Goal: Task Accomplishment & Management: Manage account settings

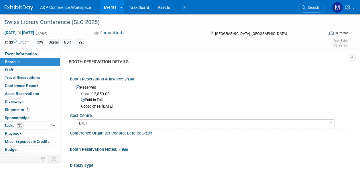
select select "DIGI"
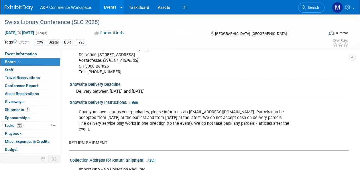
scroll to position [659, 0]
click at [309, 4] on link "Search" at bounding box center [311, 8] width 26 height 10
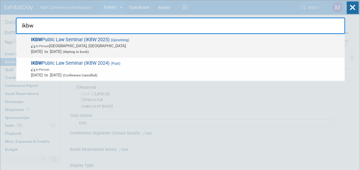
type input "ikbw"
click at [100, 38] on span "IKBW Public Law Seminar (IKBW 2025) (Upcoming) In-Person London, United Kingdom…" at bounding box center [185, 45] width 313 height 17
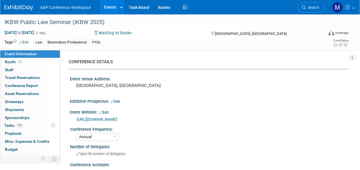
select select "Annual"
select select "Level 3"
select select "Ed Kit"
select select "Law"
select select "Bloomsbury Professional"
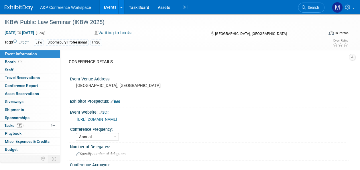
select select "[PERSON_NAME]"
select select "Networking/Commissioning"
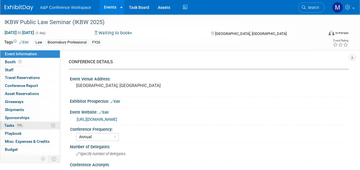
click at [24, 122] on link "11% Tasks 11%" at bounding box center [30, 126] width 60 height 8
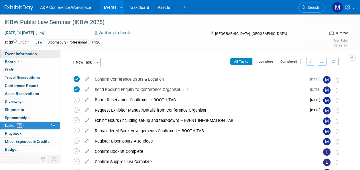
click at [36, 53] on span "Event Information" at bounding box center [21, 54] width 32 height 5
select select "Annual"
select select "Level 3"
select select "Ed Kit"
select select "Law"
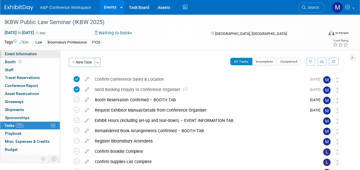
select select "Bloomsbury Professional"
select select "[PERSON_NAME]"
select select "Networking/Commissioning"
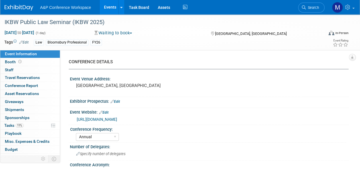
click at [117, 118] on link "[URL][DOMAIN_NAME]" at bounding box center [97, 119] width 40 height 5
click at [17, 125] on span "11%" at bounding box center [20, 125] width 8 height 4
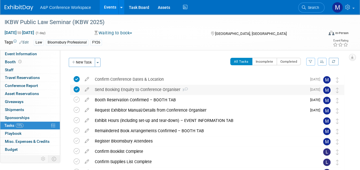
click at [162, 92] on div "Send Booking Enquiry to Conference Organiser 3" at bounding box center [199, 90] width 215 height 10
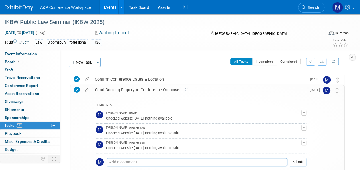
click at [162, 92] on div "Send Booking Enquiry to Conference Organiser 3" at bounding box center [199, 90] width 214 height 10
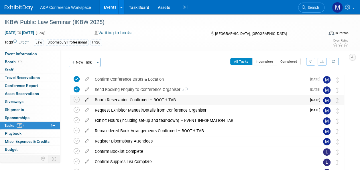
click at [88, 98] on icon at bounding box center [87, 98] width 10 height 7
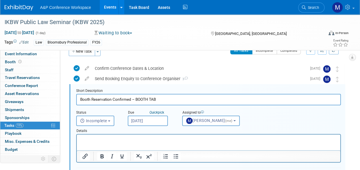
click at [159, 124] on input "[DATE]" at bounding box center [148, 121] width 40 height 10
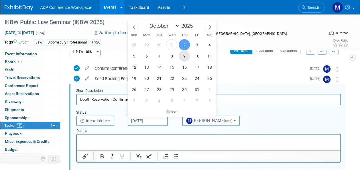
click at [185, 58] on span "9" at bounding box center [184, 55] width 11 height 11
type input "[DATE]"
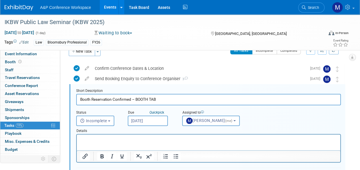
click at [149, 142] on html at bounding box center [209, 139] width 264 height 8
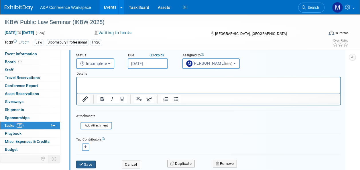
click at [92, 166] on button "Save" at bounding box center [85, 165] width 19 height 8
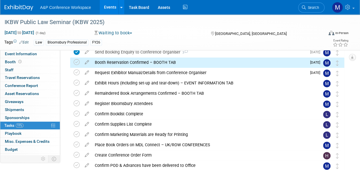
scroll to position [11, 0]
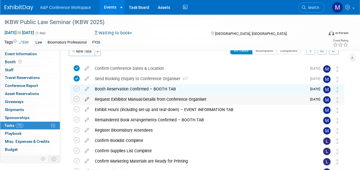
click at [89, 99] on icon at bounding box center [87, 98] width 10 height 7
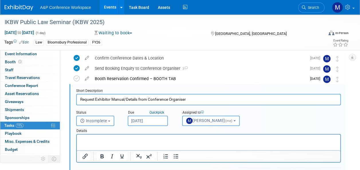
scroll to position [0, 0]
click at [157, 123] on input "[DATE]" at bounding box center [148, 121] width 40 height 10
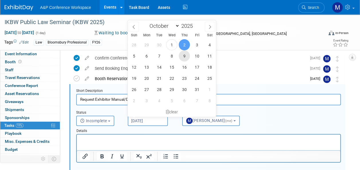
click at [184, 58] on span "9" at bounding box center [184, 55] width 11 height 11
type input "[DATE]"
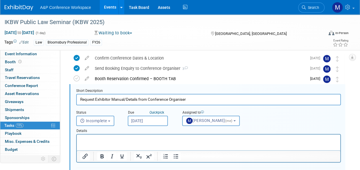
click at [159, 139] on p "Rich Text Area. Press ALT-0 for help." at bounding box center [208, 139] width 257 height 5
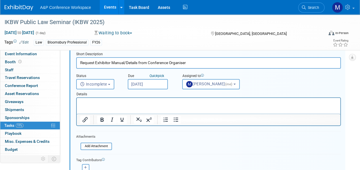
scroll to position [79, 0]
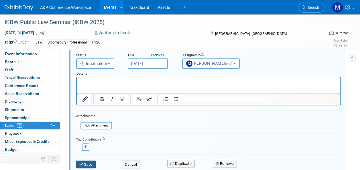
click at [83, 163] on icon "submit" at bounding box center [81, 165] width 5 height 4
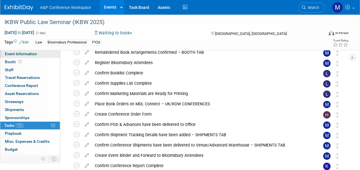
click at [22, 55] on span "Event Information" at bounding box center [21, 54] width 32 height 5
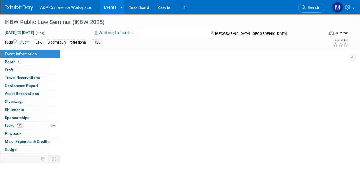
scroll to position [0, 0]
select select "Annual"
select select "Level 3"
select select "Ed Kit"
select select "Law"
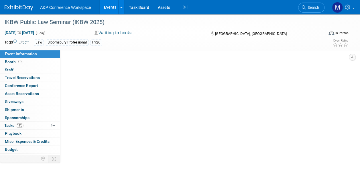
select select "Bloomsbury Professional"
select select "[PERSON_NAME]"
select select "Networking/Commissioning"
